Goal: Find specific page/section: Find specific page/section

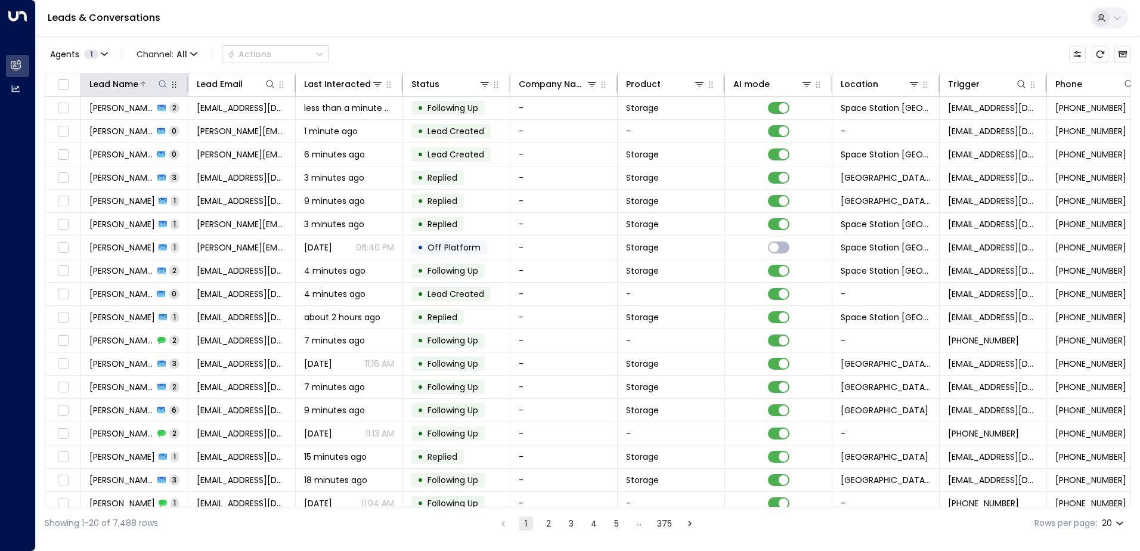
click at [163, 85] on icon at bounding box center [163, 84] width 10 height 10
type input "*******"
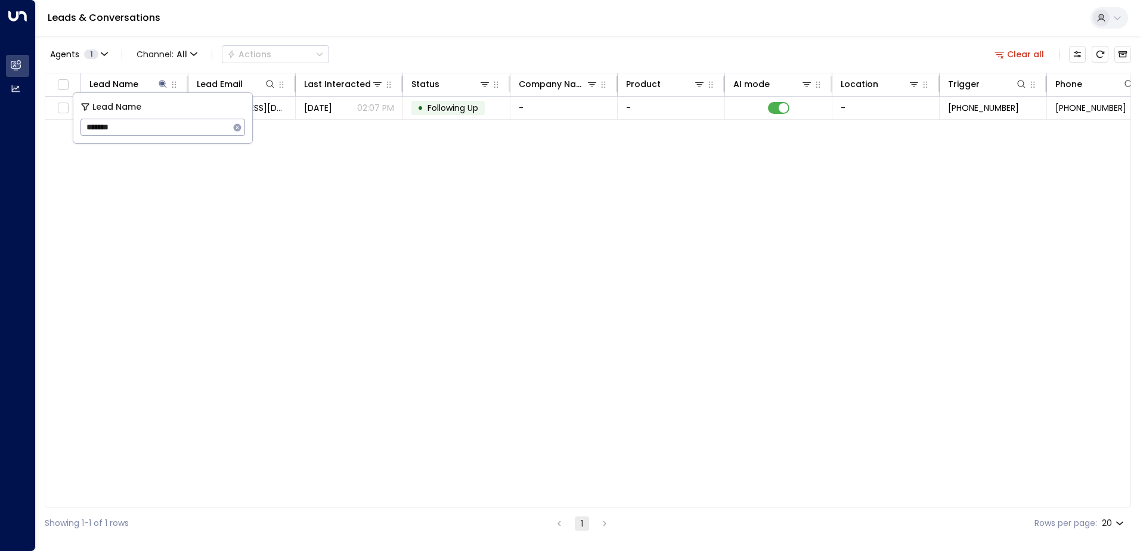
click at [441, 206] on div "Lead Name Lead Email Last Interacted Status Company Name Product AI mode Locati…" at bounding box center [588, 290] width 1087 height 435
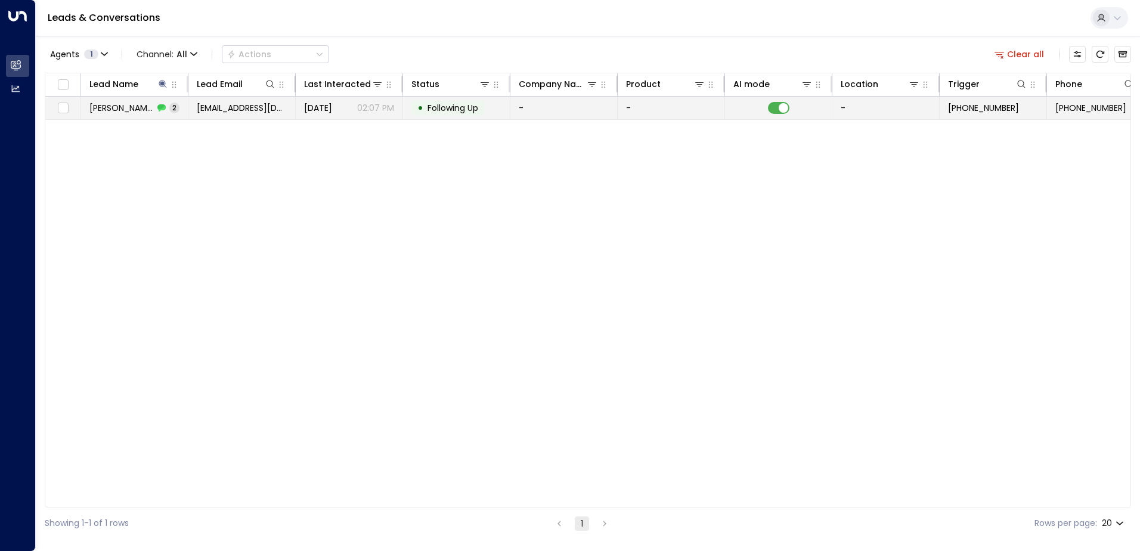
click at [464, 109] on span "Following Up" at bounding box center [453, 108] width 51 height 12
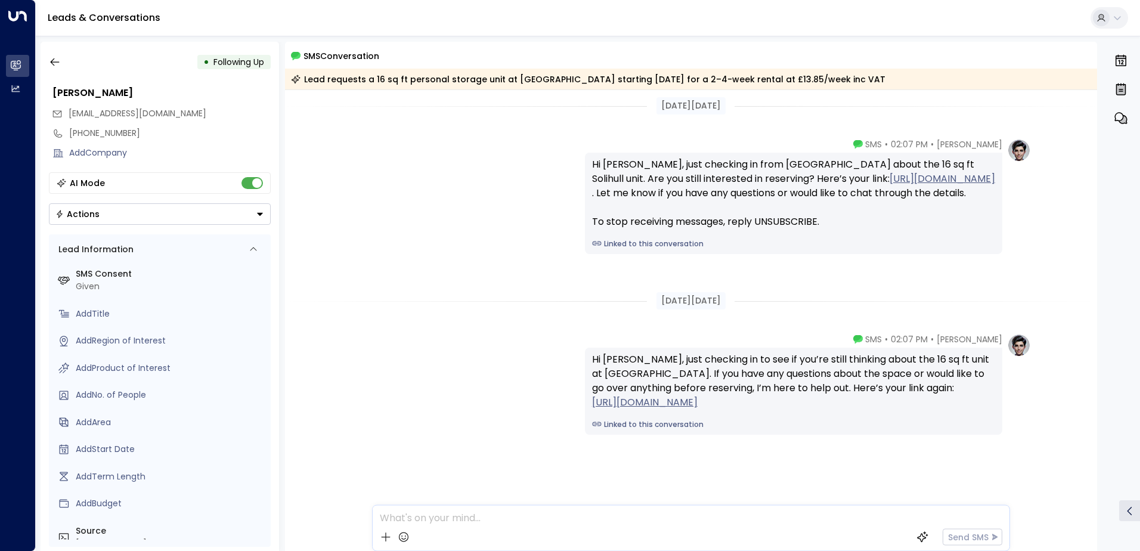
scroll to position [8, 0]
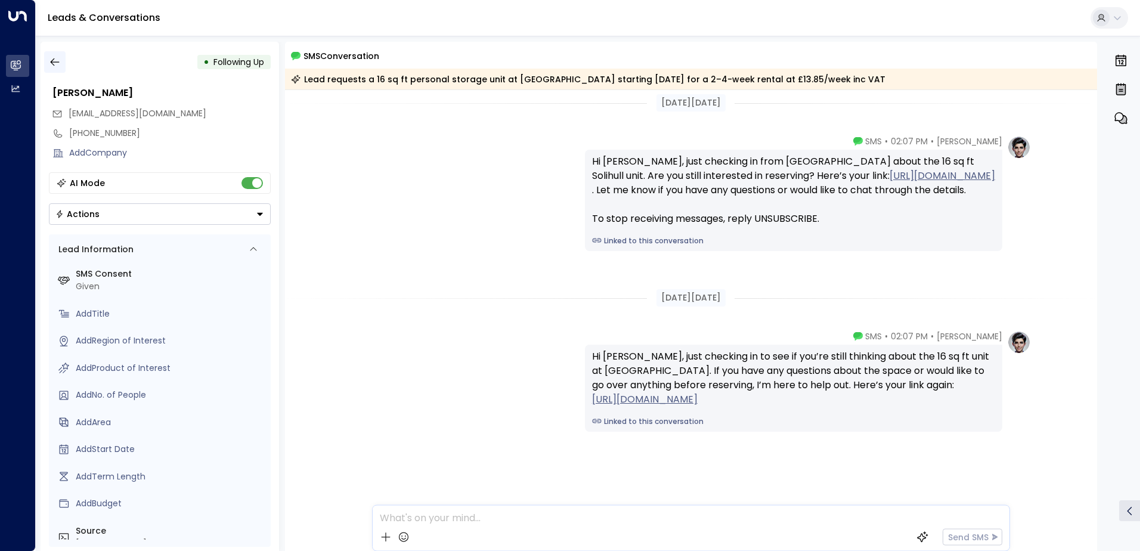
click at [60, 59] on icon "button" at bounding box center [55, 62] width 12 height 12
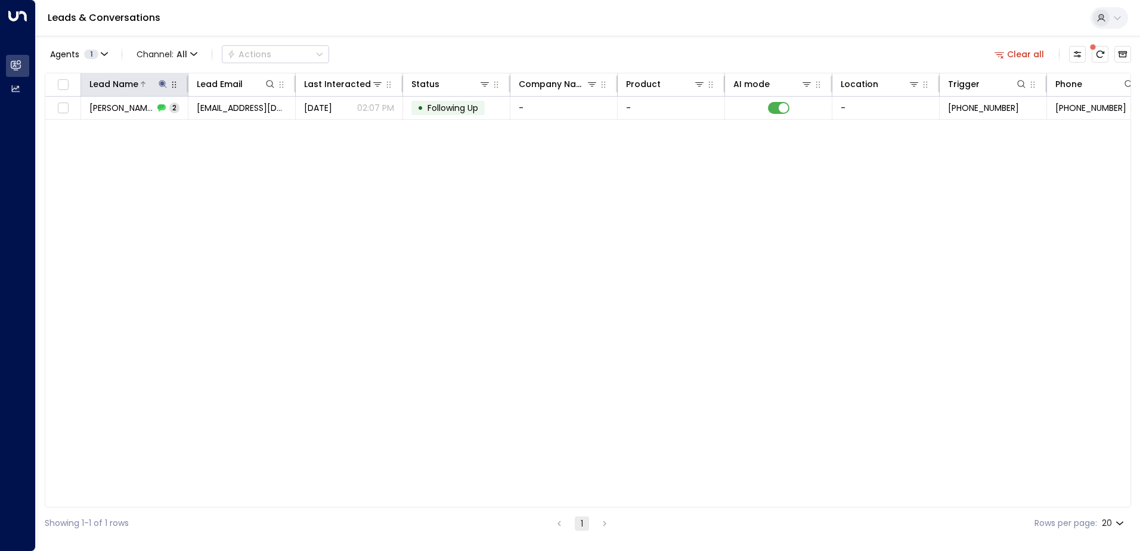
click at [159, 85] on icon at bounding box center [163, 84] width 10 height 10
type input "*"
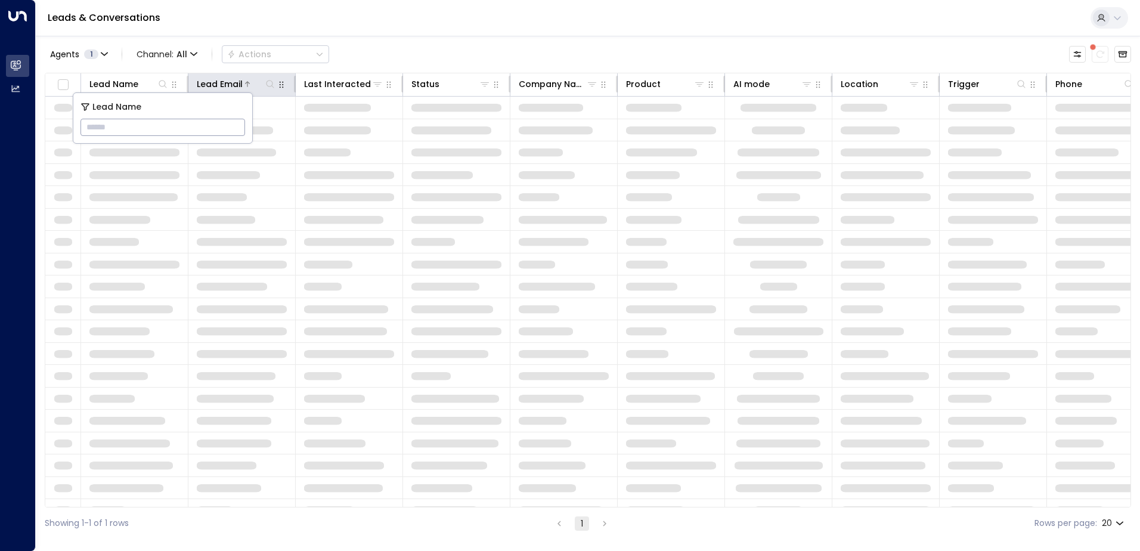
click at [273, 82] on icon at bounding box center [270, 84] width 10 height 10
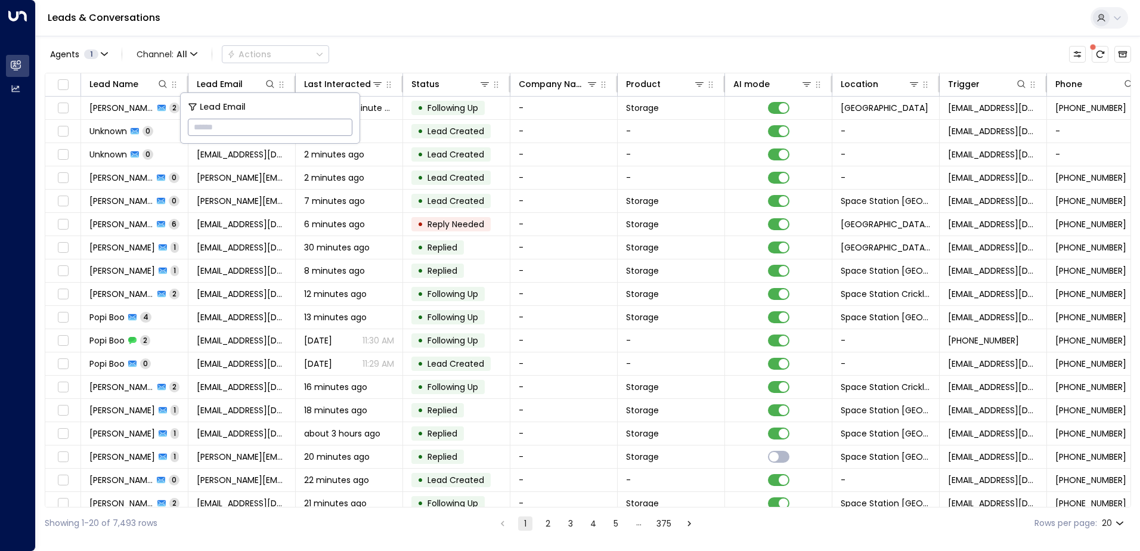
type input "**********"
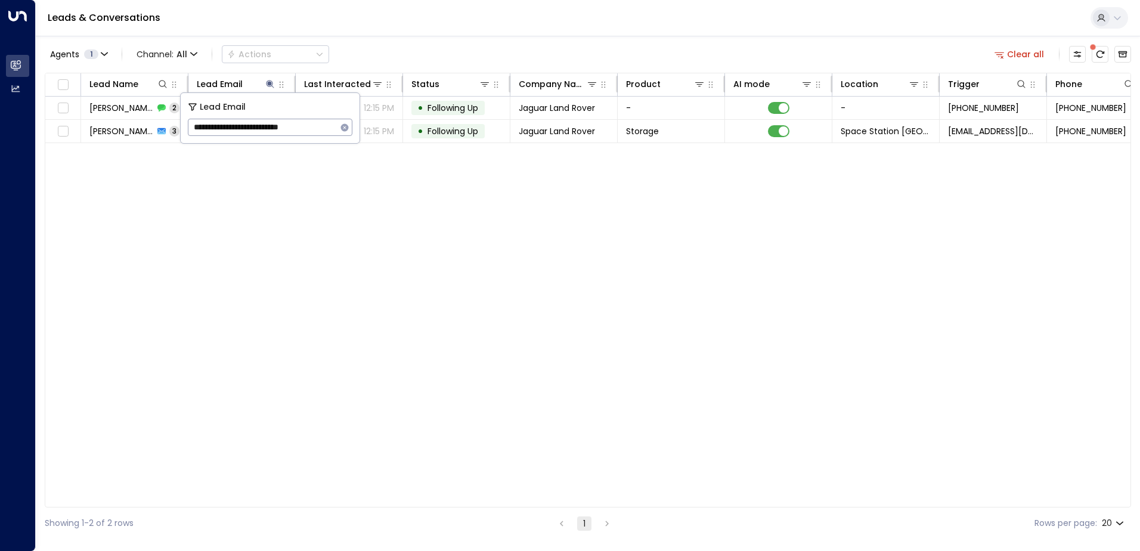
click at [391, 295] on div "Lead Name Lead Email Last Interacted Status Company Name Product AI mode Locati…" at bounding box center [588, 290] width 1087 height 435
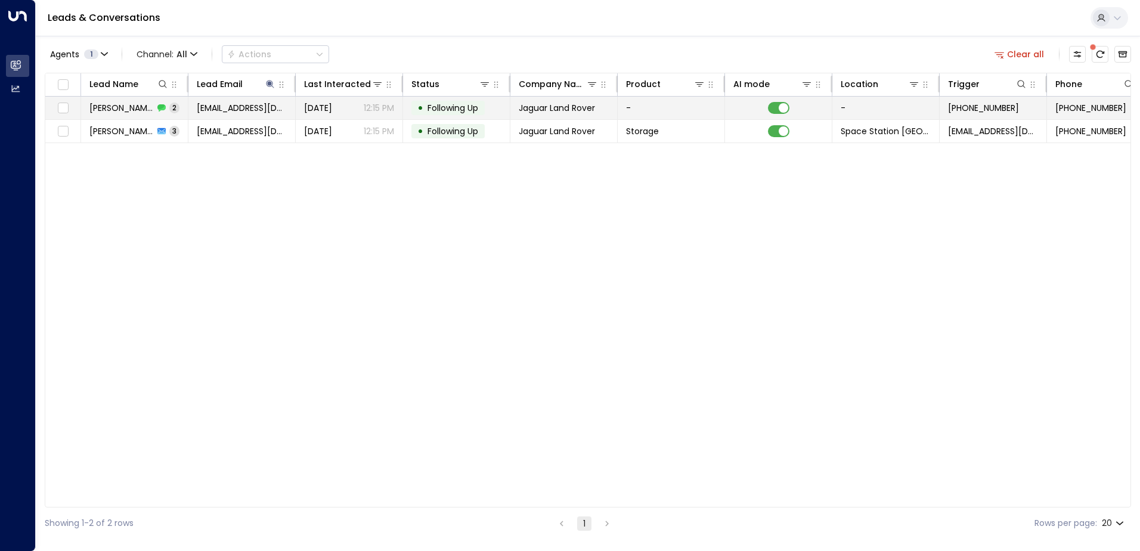
click at [381, 100] on td "[DATE] 12:15 PM" at bounding box center [349, 108] width 107 height 23
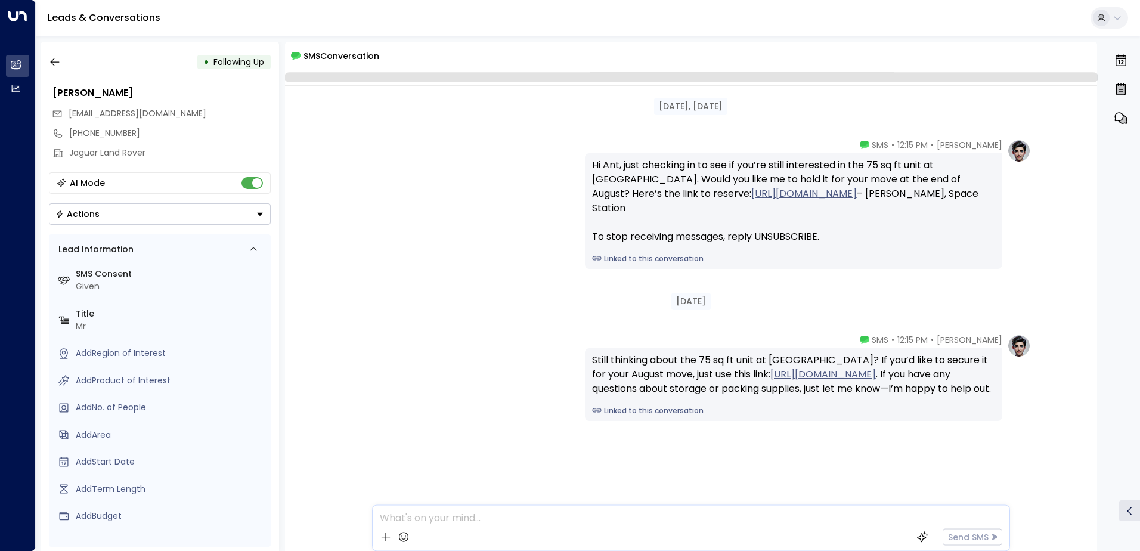
scroll to position [18, 0]
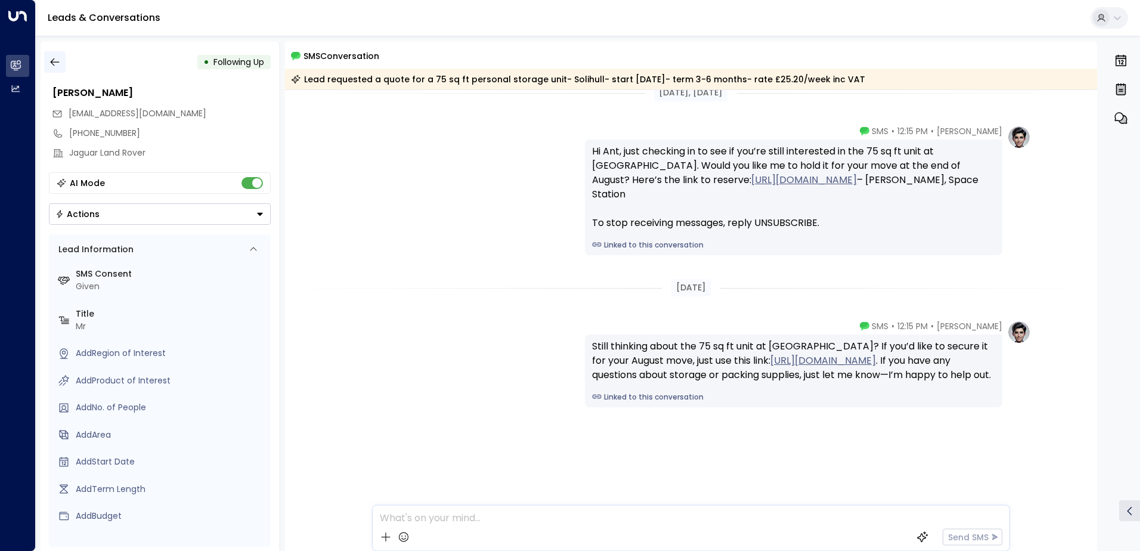
click at [52, 65] on icon "button" at bounding box center [55, 62] width 12 height 12
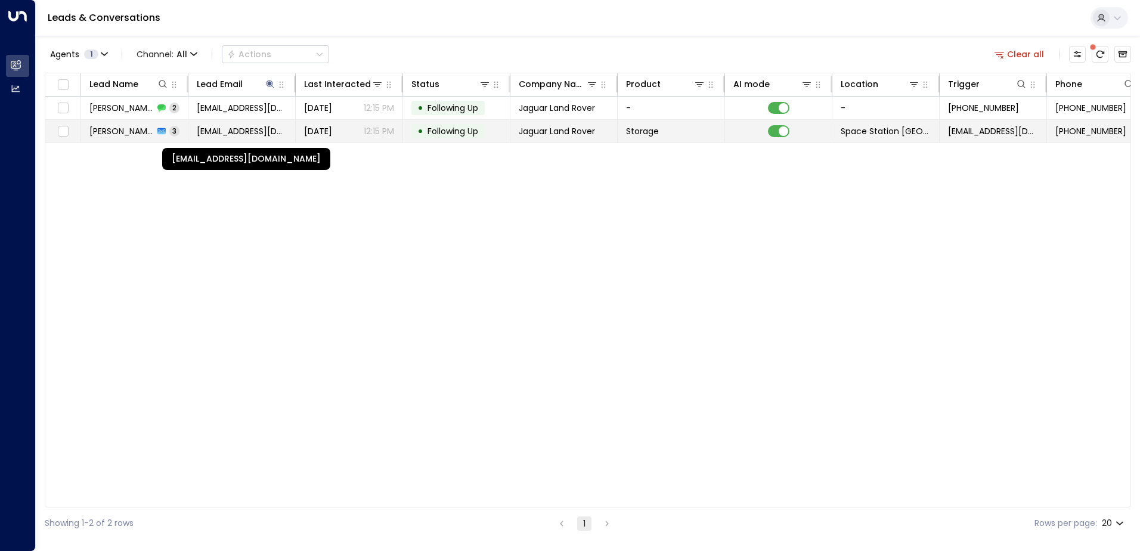
click at [222, 128] on span "[EMAIL_ADDRESS][DOMAIN_NAME]" at bounding box center [242, 131] width 90 height 12
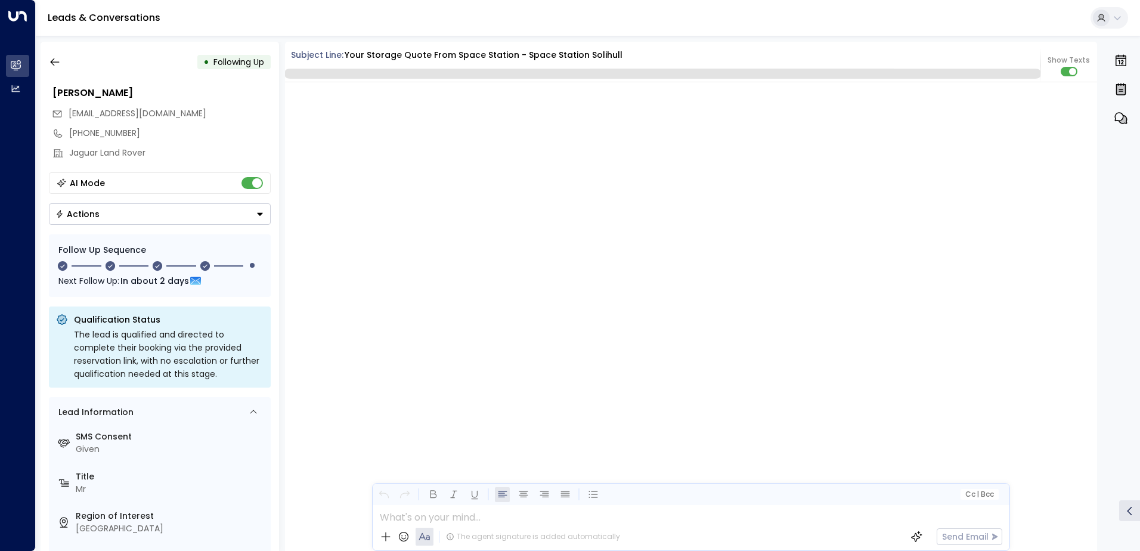
scroll to position [1934, 0]
